Goal: Download file/media

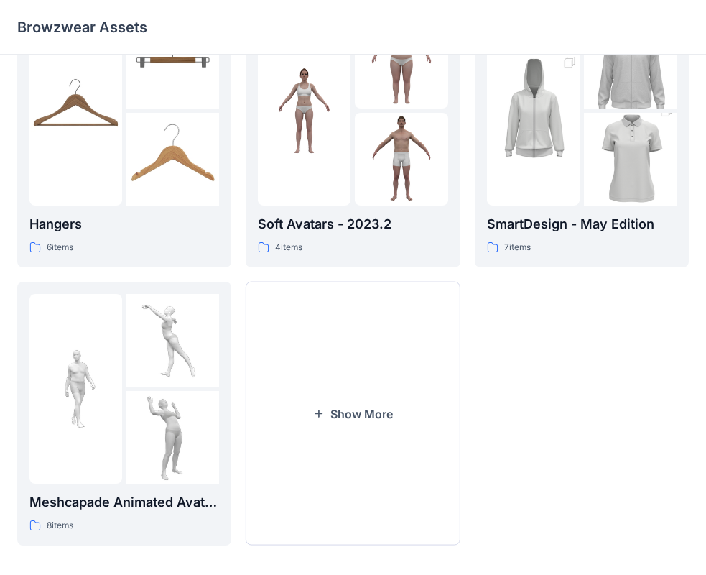
scroll to position [357, 0]
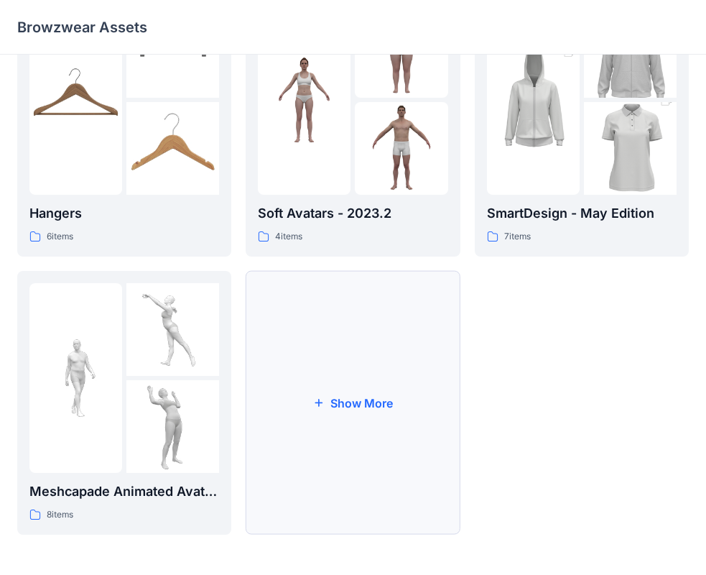
click at [280, 403] on button "Show More" at bounding box center [353, 403] width 214 height 264
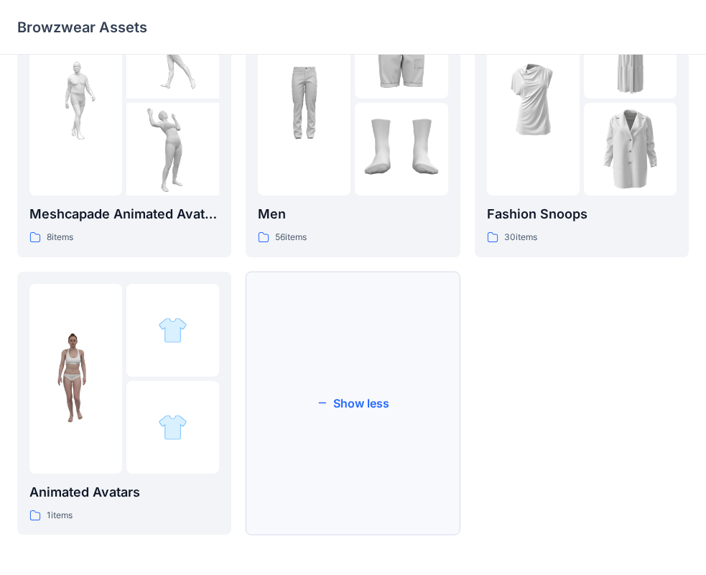
click at [371, 435] on button "Show less" at bounding box center [353, 404] width 214 height 264
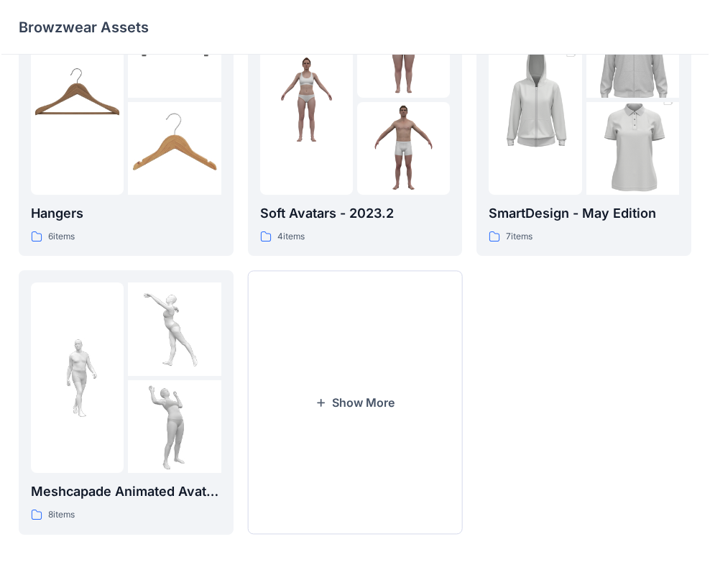
scroll to position [361, 0]
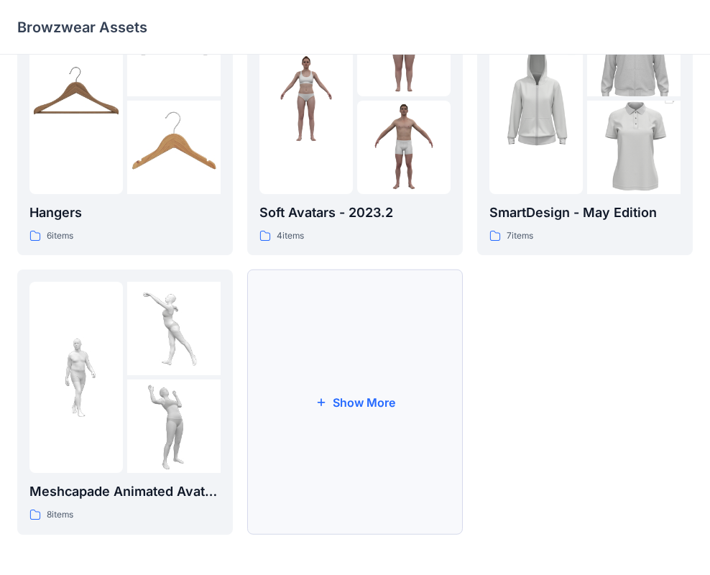
click at [369, 374] on button "Show More" at bounding box center [355, 401] width 216 height 265
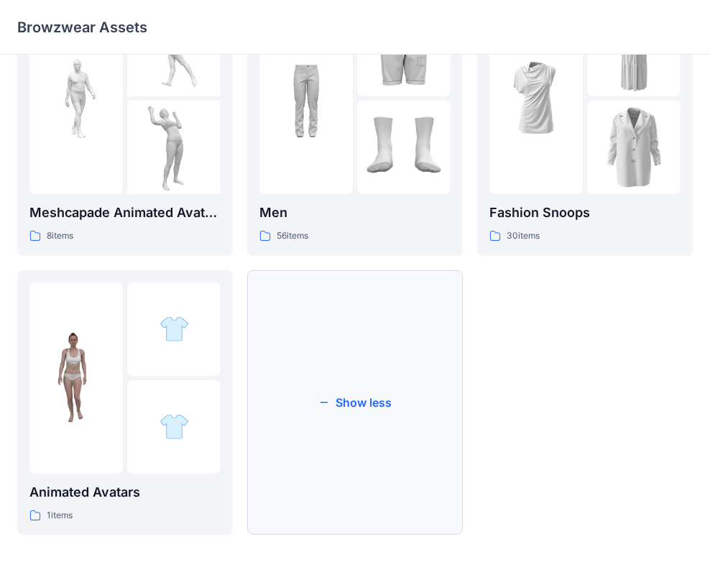
click at [362, 428] on button "Show less" at bounding box center [355, 402] width 216 height 265
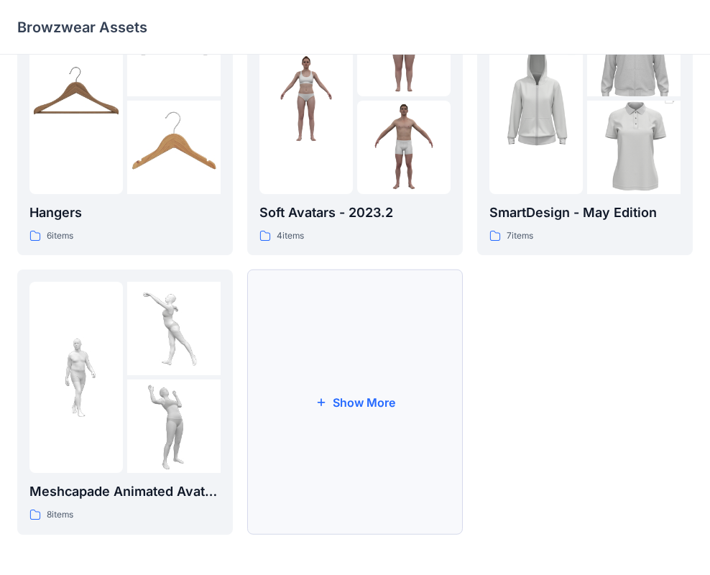
click at [352, 394] on button "Show More" at bounding box center [355, 401] width 216 height 265
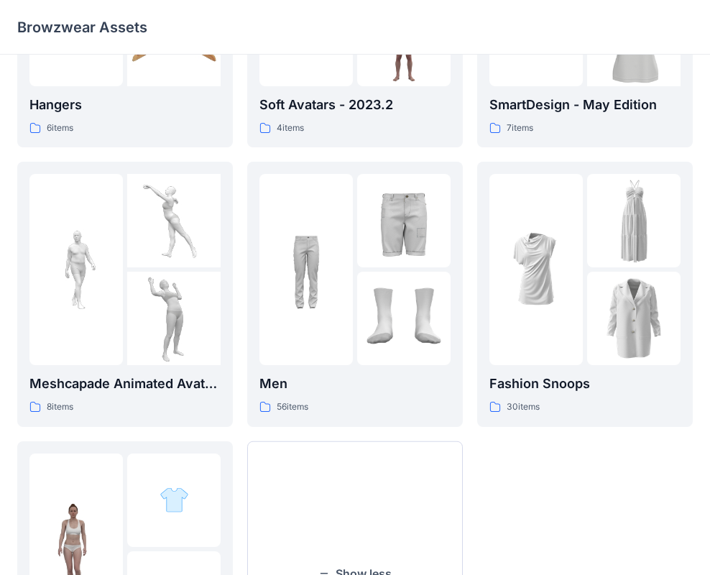
scroll to position [639, 0]
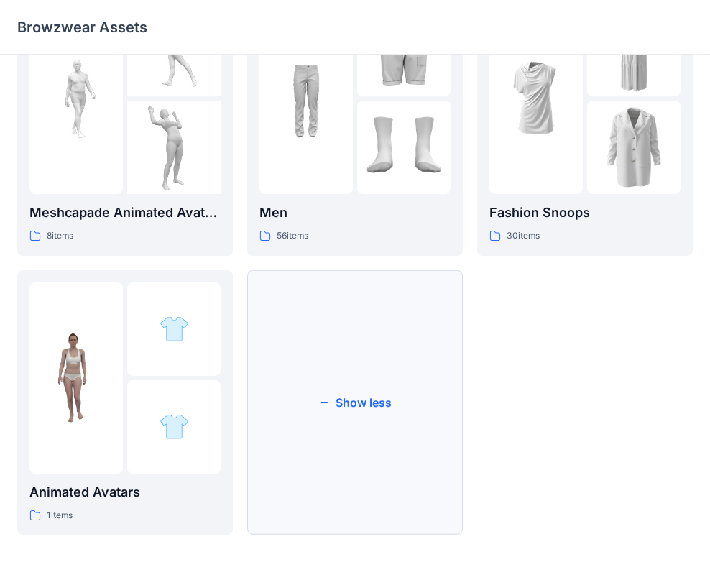
click at [324, 433] on button "Show less" at bounding box center [355, 402] width 216 height 265
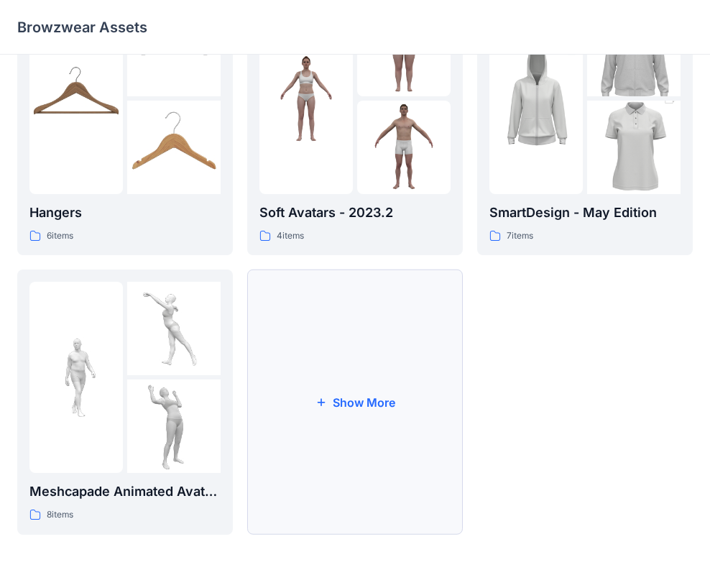
click at [353, 373] on button "Show More" at bounding box center [355, 401] width 216 height 265
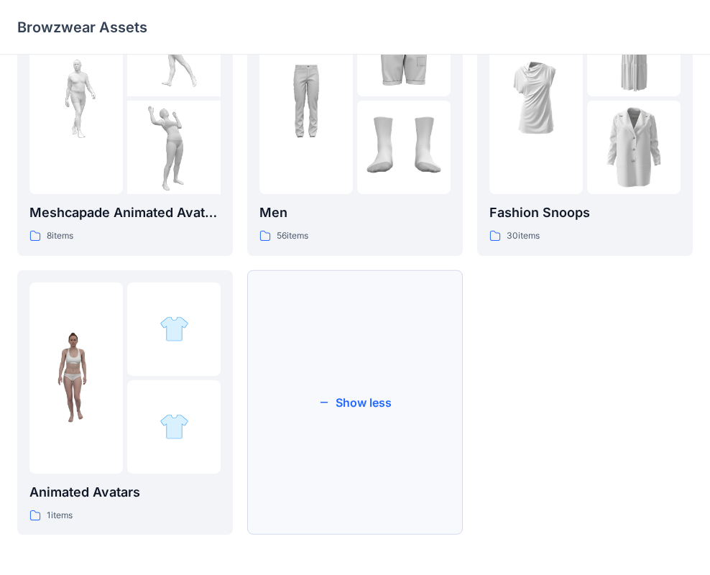
click at [279, 390] on button "Show less" at bounding box center [355, 402] width 216 height 265
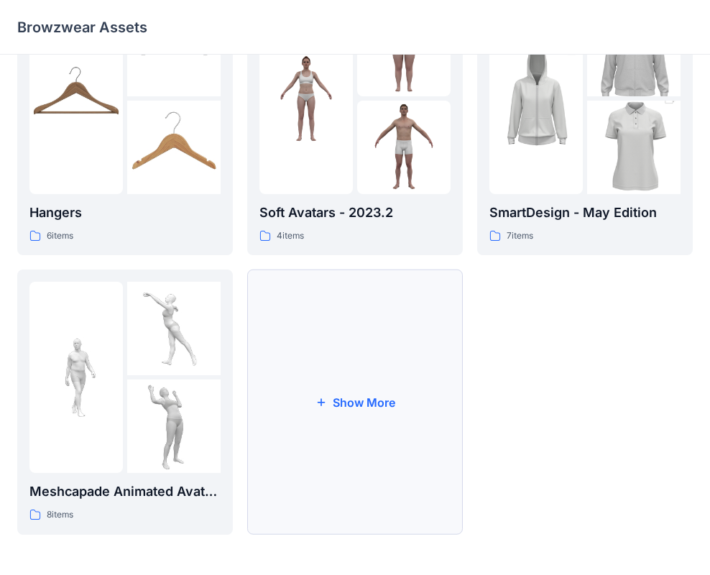
click at [395, 401] on button "Show More" at bounding box center [355, 401] width 216 height 265
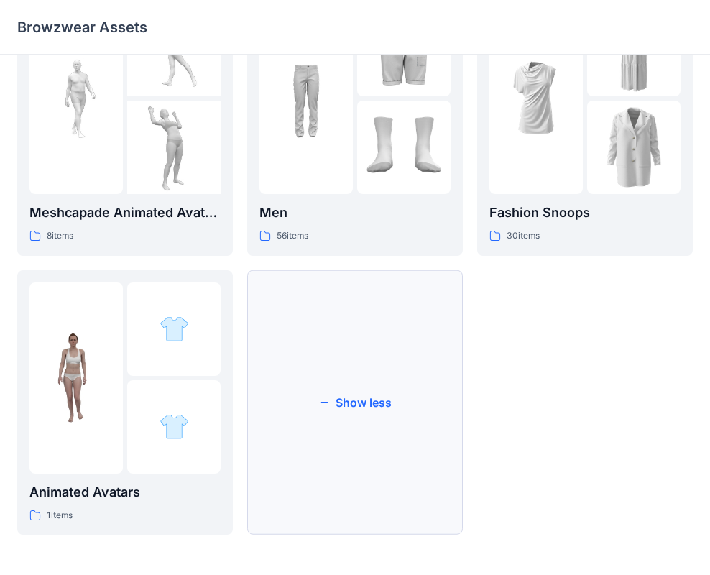
click at [386, 394] on button "Show less" at bounding box center [355, 402] width 216 height 265
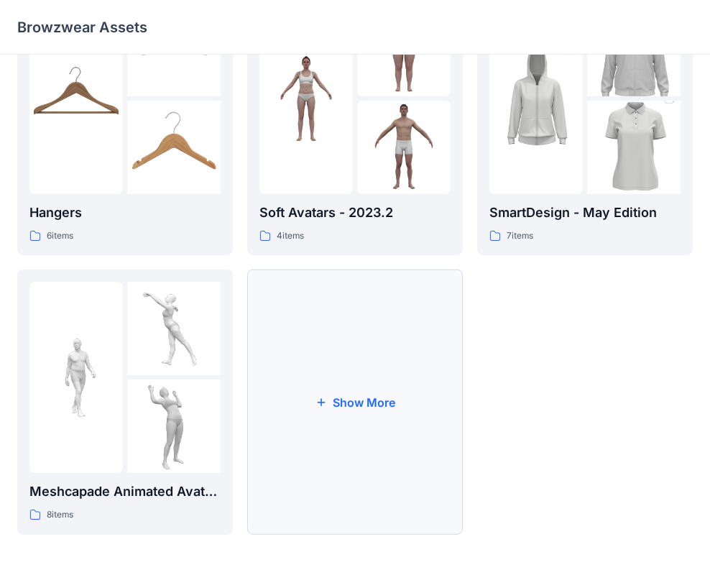
click at [348, 394] on button "Show More" at bounding box center [355, 401] width 216 height 265
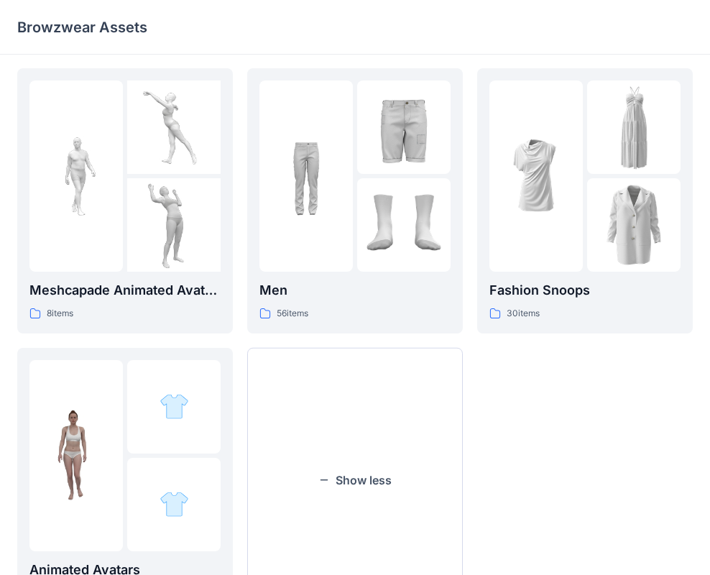
scroll to position [560, 0]
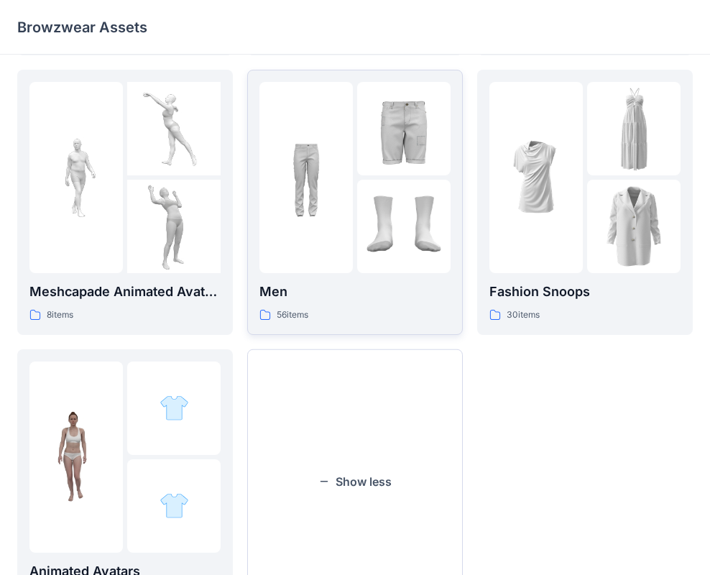
click at [359, 141] on img at bounding box center [403, 128] width 93 height 93
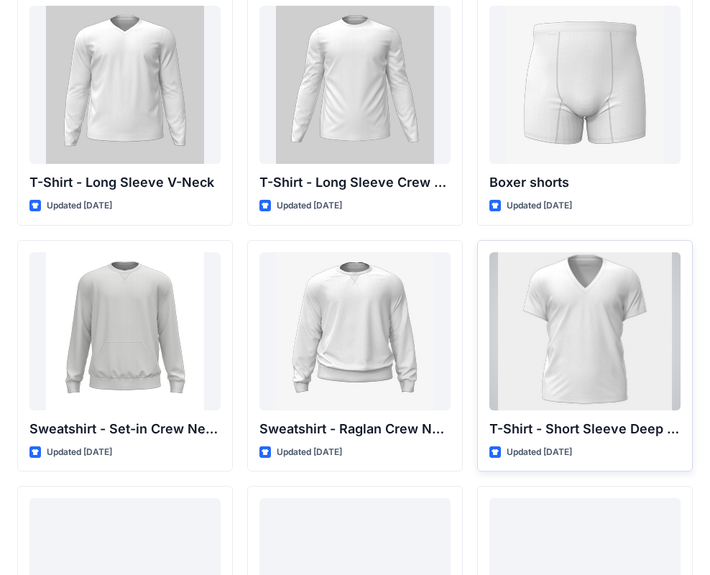
scroll to position [1063, 0]
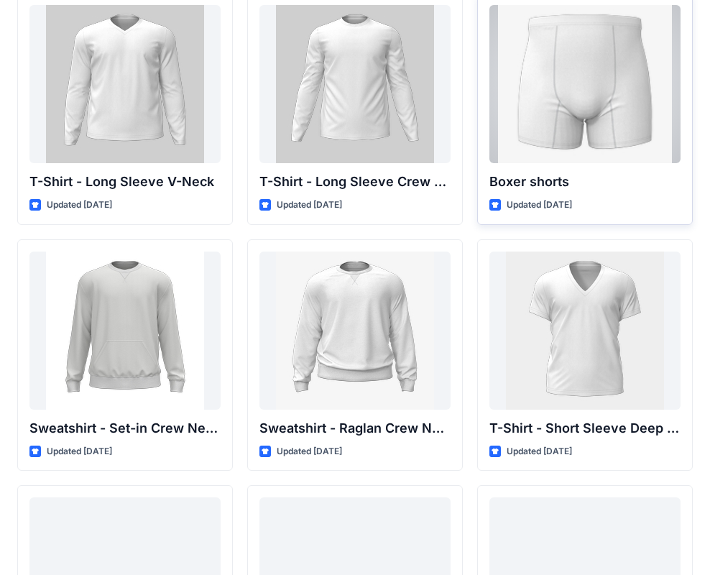
click at [580, 97] on div at bounding box center [584, 84] width 191 height 158
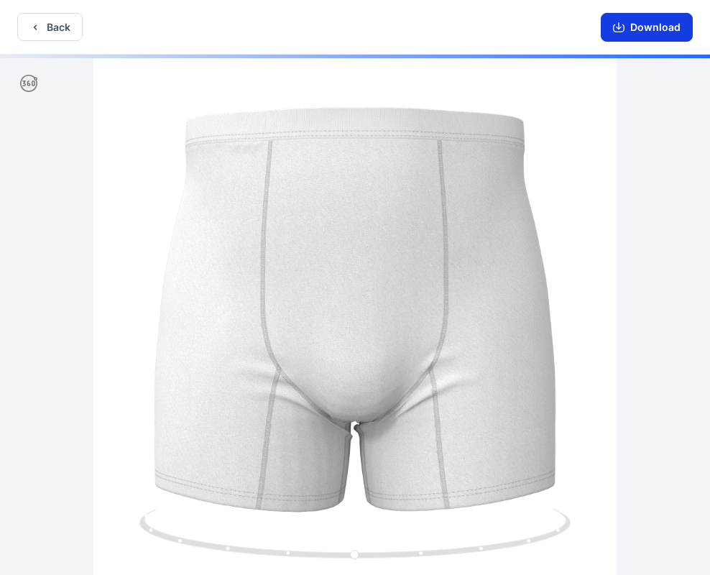
click at [619, 20] on button "Download" at bounding box center [647, 27] width 92 height 29
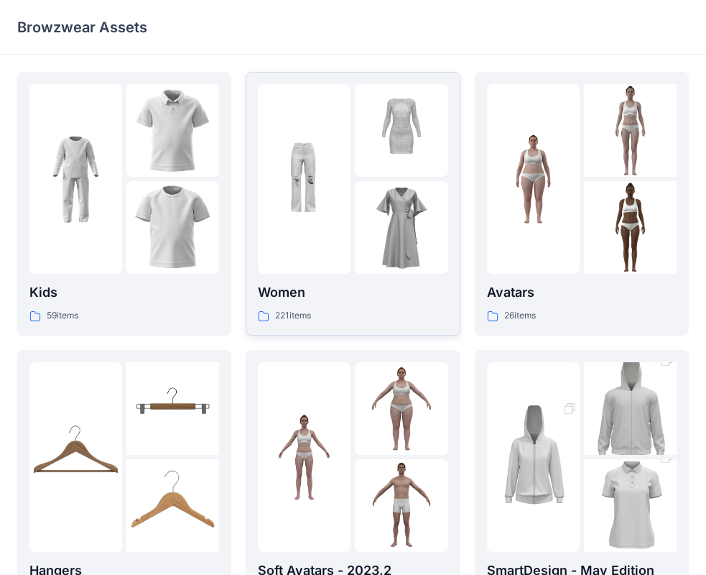
click at [366, 189] on img at bounding box center [401, 227] width 93 height 93
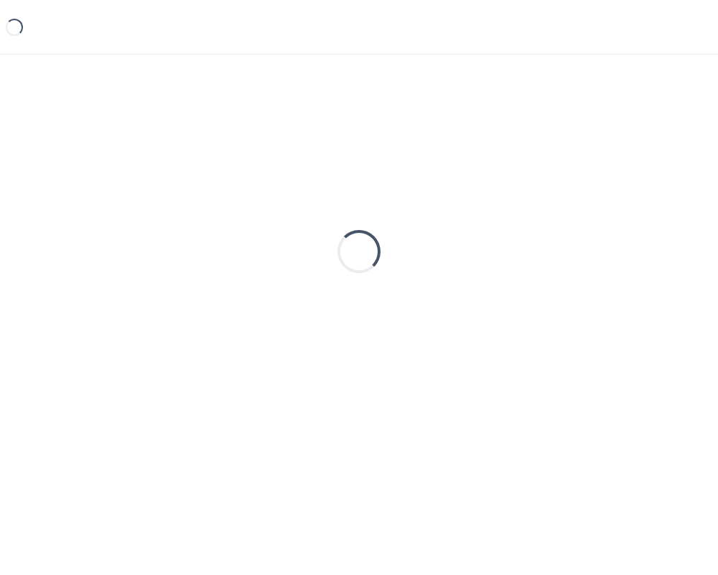
click at [366, 189] on div "Loading..." at bounding box center [359, 251] width 684 height 359
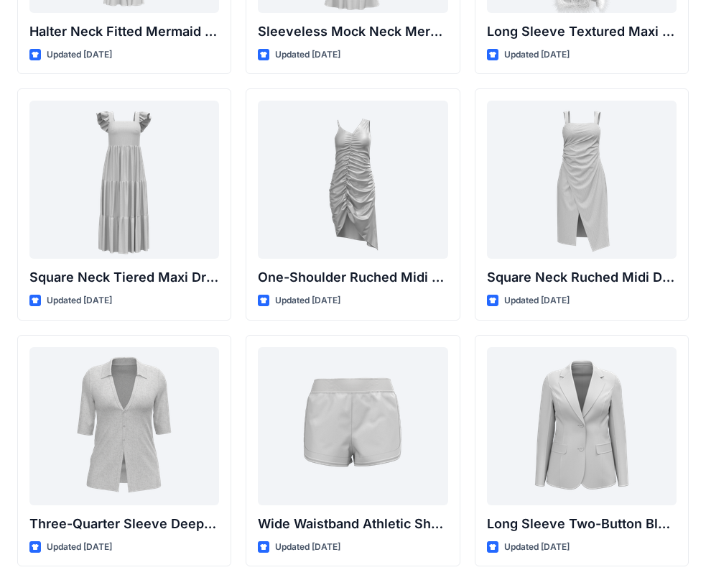
scroll to position [1176, 0]
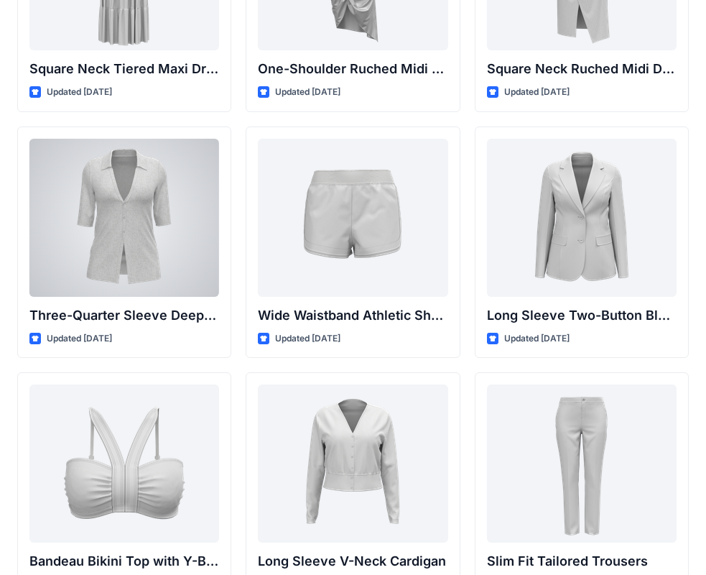
click at [135, 233] on div at bounding box center [124, 218] width 190 height 158
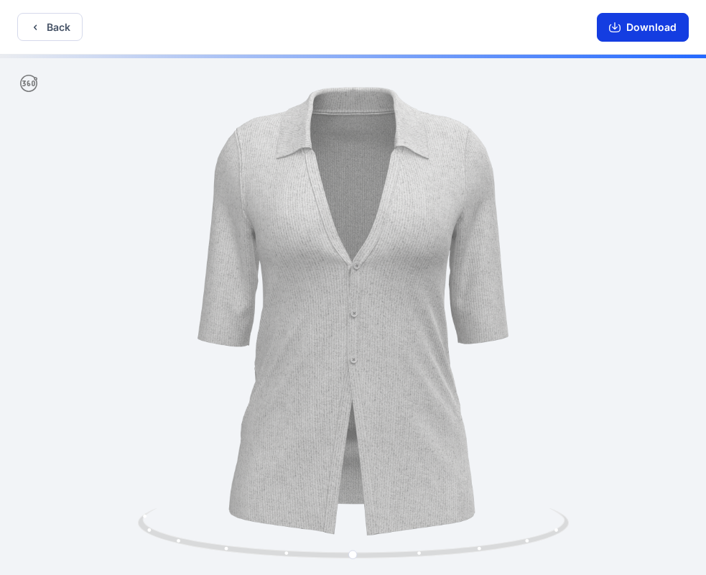
click at [609, 27] on button "Download" at bounding box center [643, 27] width 92 height 29
